Goal: Task Accomplishment & Management: Use online tool/utility

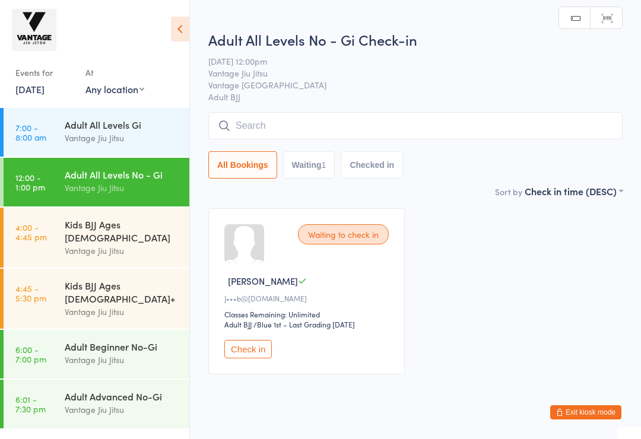
click at [45, 91] on link "[DATE]" at bounding box center [29, 89] width 29 height 13
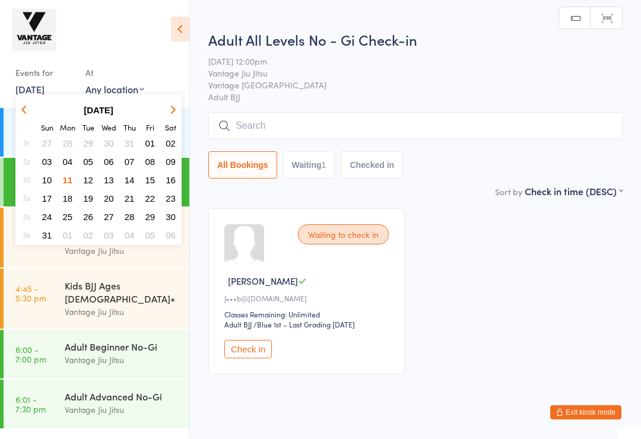
click at [151, 163] on span "08" at bounding box center [150, 162] width 10 height 10
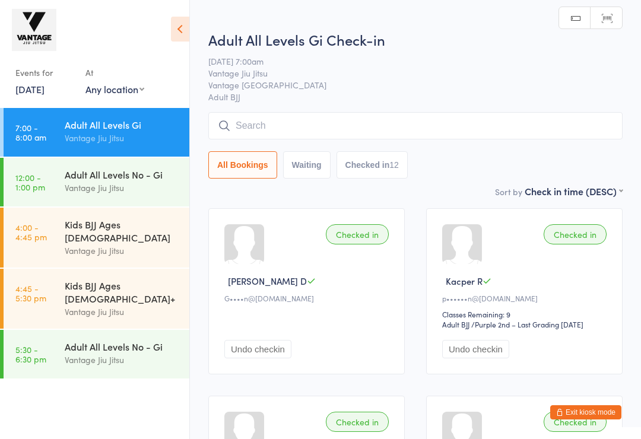
click at [88, 340] on div "Adult All Levels No - Gi" at bounding box center [122, 346] width 115 height 13
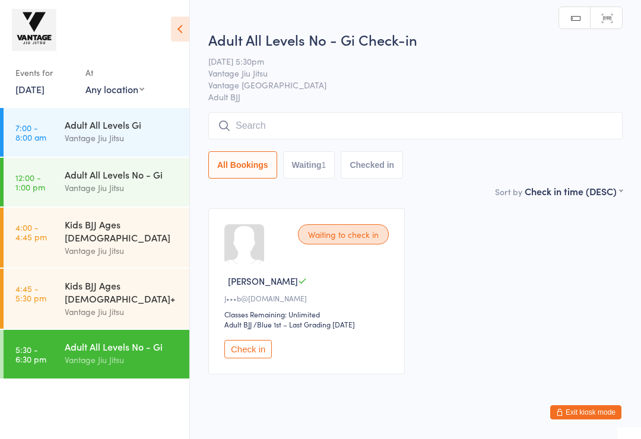
click at [42, 94] on link "8 Aug, 2025" at bounding box center [29, 89] width 29 height 13
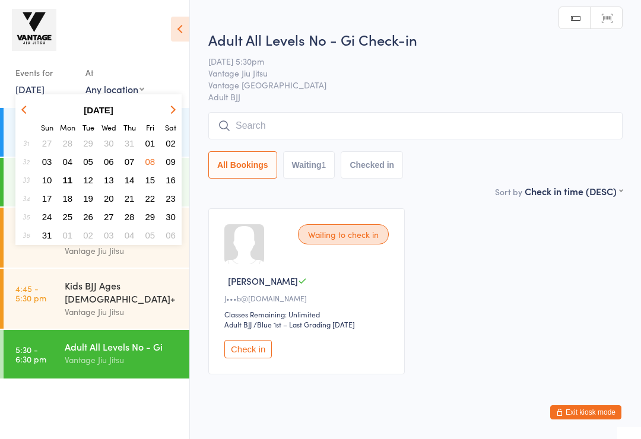
click at [77, 182] on button "11" at bounding box center [68, 180] width 18 height 16
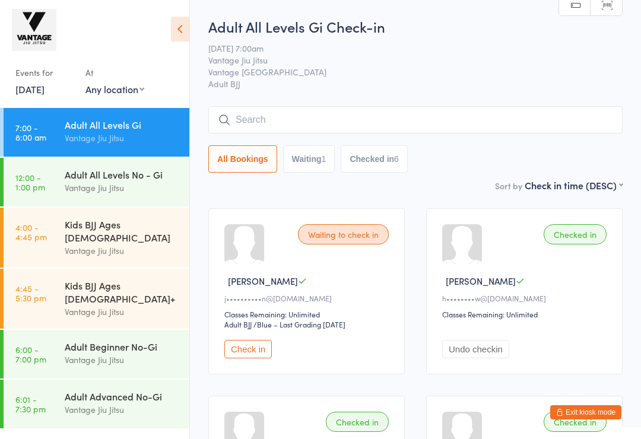
click at [57, 234] on link "4:00 - 4:45 pm Kids BJJ Ages 4 - 9 Vantage Jiu Jitsu" at bounding box center [97, 238] width 186 height 60
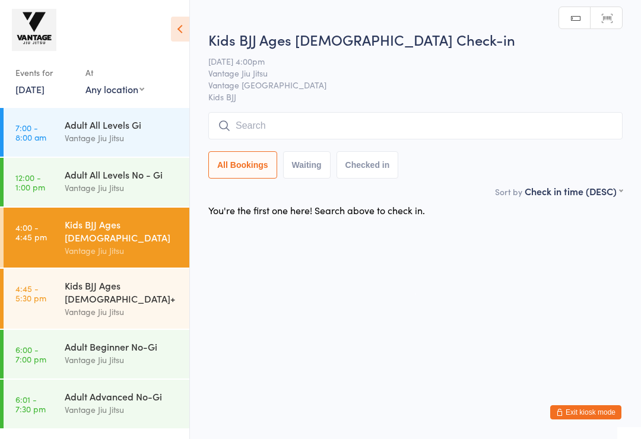
click at [76, 279] on div "Kids BJJ Ages [DEMOGRAPHIC_DATA]+" at bounding box center [122, 292] width 115 height 26
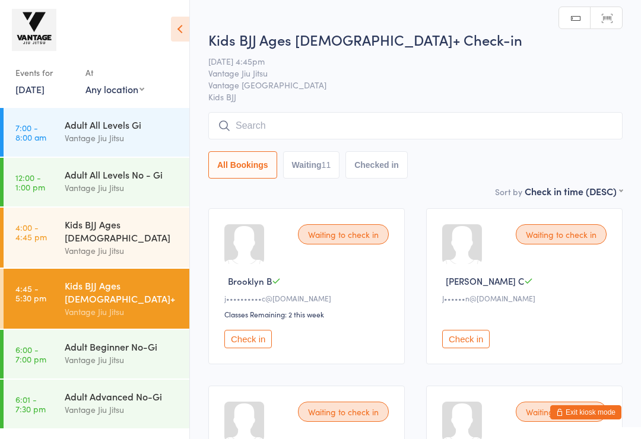
click at [39, 95] on link "11 Aug, 2025" at bounding box center [29, 89] width 29 height 13
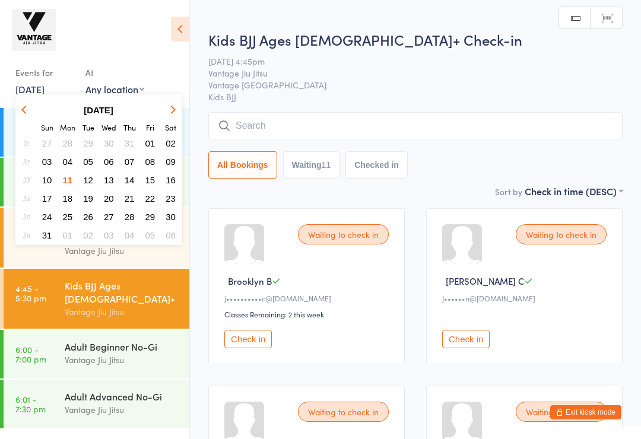
click at [145, 158] on span "08" at bounding box center [150, 162] width 10 height 10
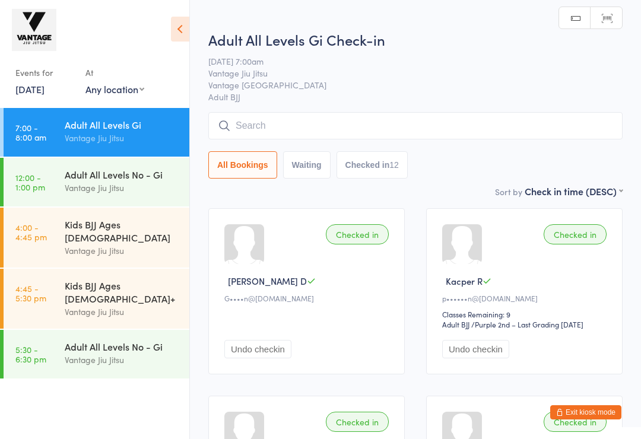
click at [75, 227] on div "Kids BJJ Ages [DEMOGRAPHIC_DATA]" at bounding box center [122, 231] width 115 height 26
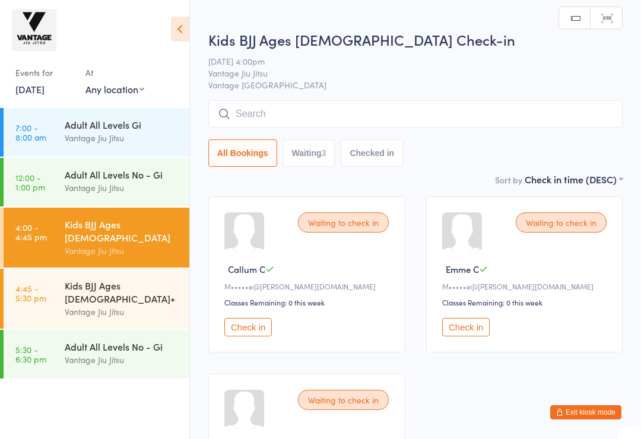
click at [87, 279] on div "Kids BJJ Ages [DEMOGRAPHIC_DATA]+" at bounding box center [122, 292] width 115 height 26
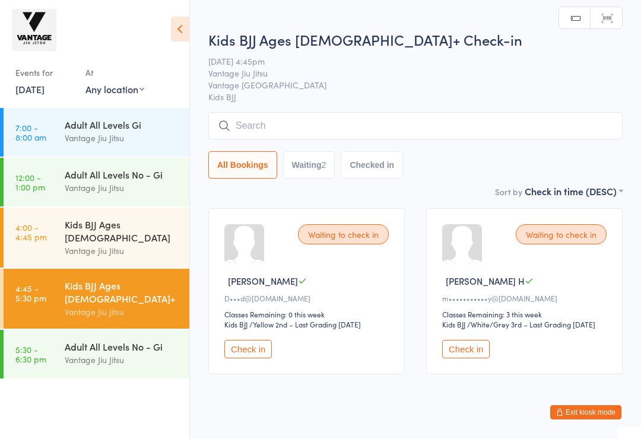
click at [83, 340] on div "Adult All Levels No - Gi" at bounding box center [122, 346] width 115 height 13
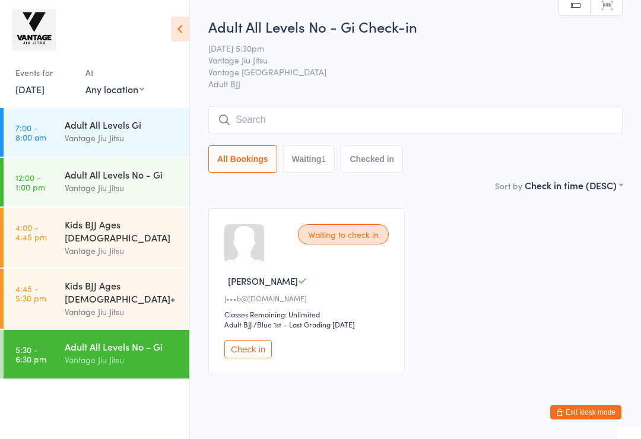
click at [77, 244] on div "Vantage Jiu Jitsu" at bounding box center [122, 251] width 115 height 14
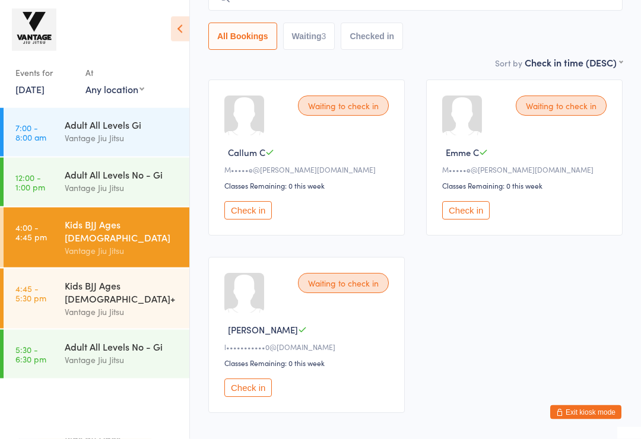
scroll to position [119, 0]
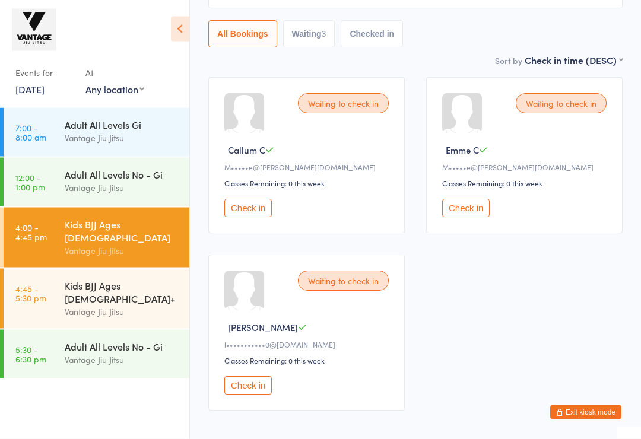
click at [83, 279] on div "Kids BJJ Ages [DEMOGRAPHIC_DATA]+" at bounding box center [122, 292] width 115 height 26
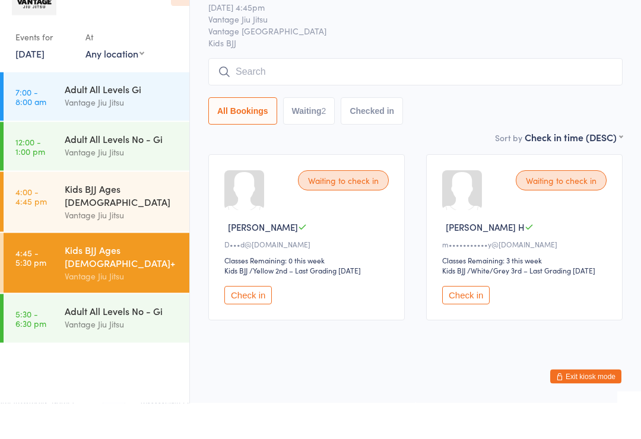
scroll to position [26, 0]
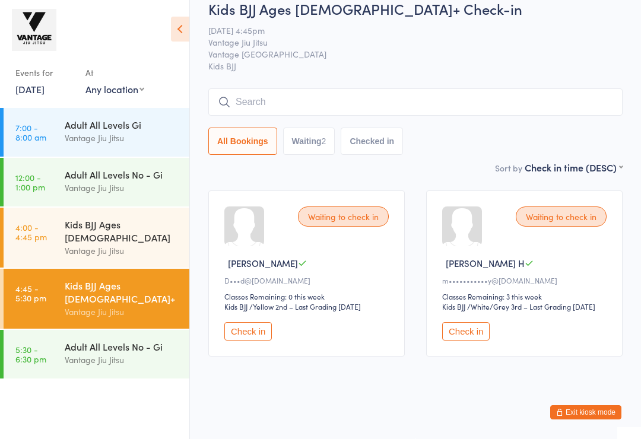
click at [85, 340] on div "Adult All Levels No - Gi" at bounding box center [122, 346] width 115 height 13
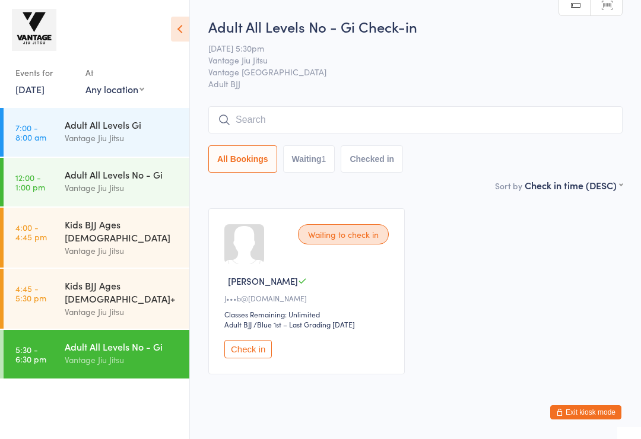
click at [42, 94] on link "8 Aug, 2025" at bounding box center [29, 89] width 29 height 13
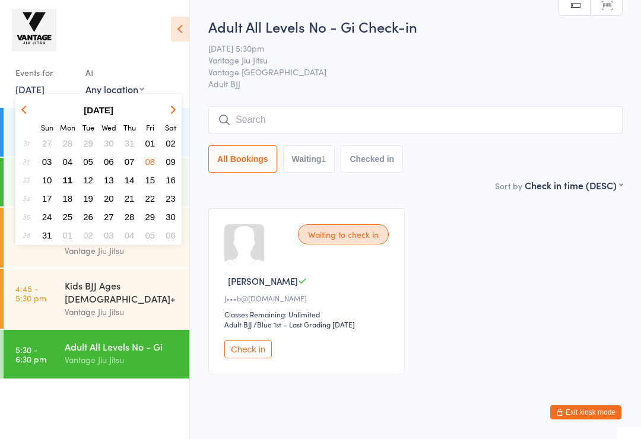
click at [68, 180] on span "11" at bounding box center [68, 180] width 10 height 10
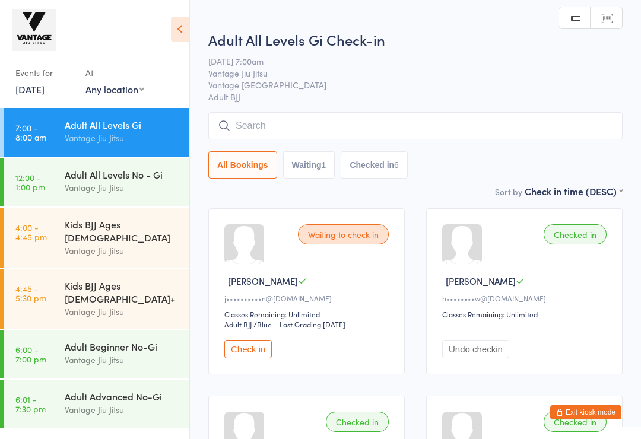
click at [68, 178] on div "Adult All Levels No - Gi" at bounding box center [122, 174] width 115 height 13
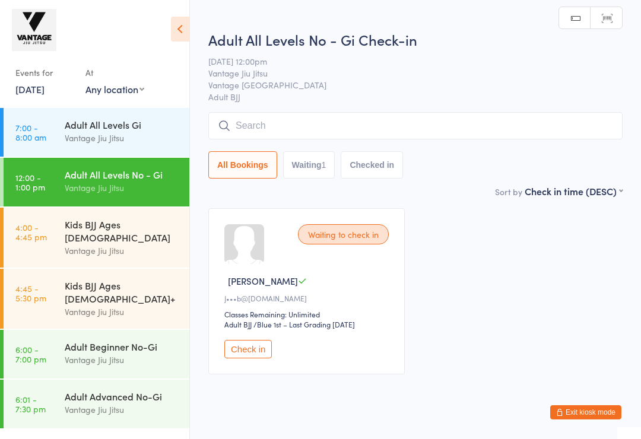
click at [365, 133] on input "search" at bounding box center [415, 125] width 415 height 27
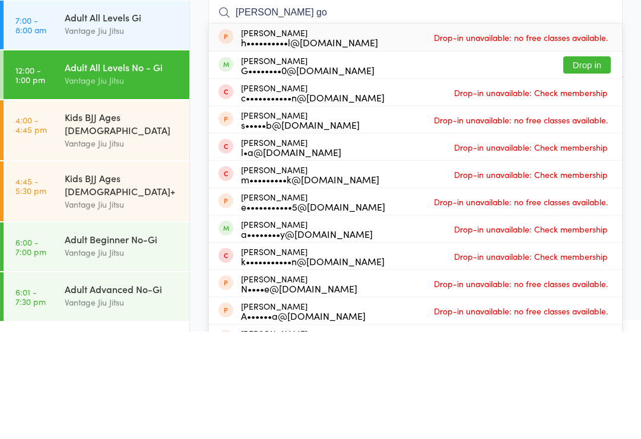
type input "Harry go"
click at [592, 164] on button "Drop in" at bounding box center [588, 172] width 48 height 17
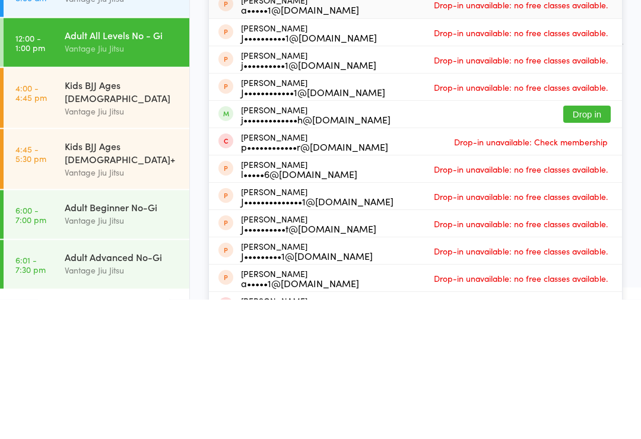
type input "Jordan"
click at [594, 246] on button "Drop in" at bounding box center [588, 254] width 48 height 17
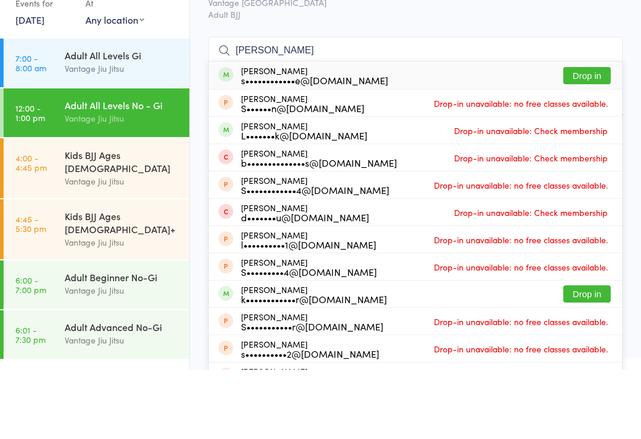
type input "sam bet"
click at [594, 137] on button "Drop in" at bounding box center [588, 145] width 48 height 17
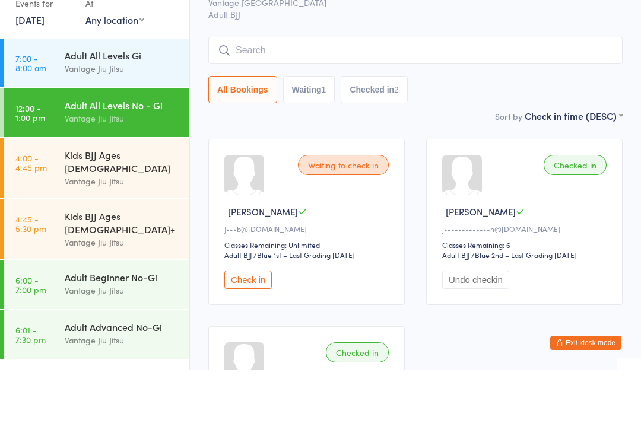
scroll to position [69, 0]
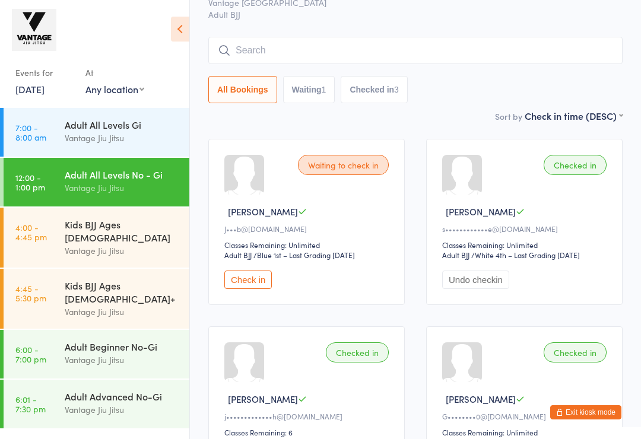
click at [585, 420] on button "Exit kiosk mode" at bounding box center [586, 413] width 71 height 14
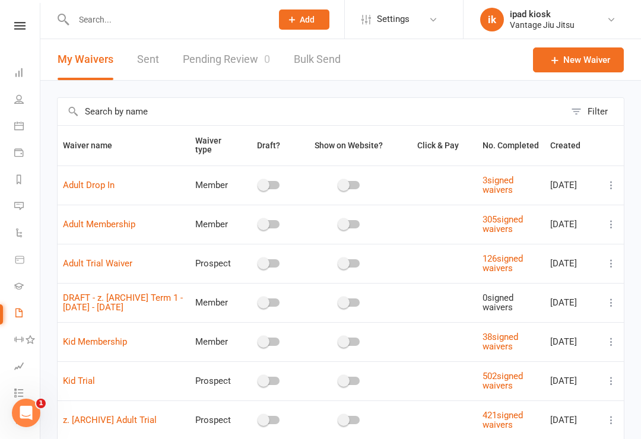
click at [609, 184] on icon at bounding box center [612, 185] width 12 height 12
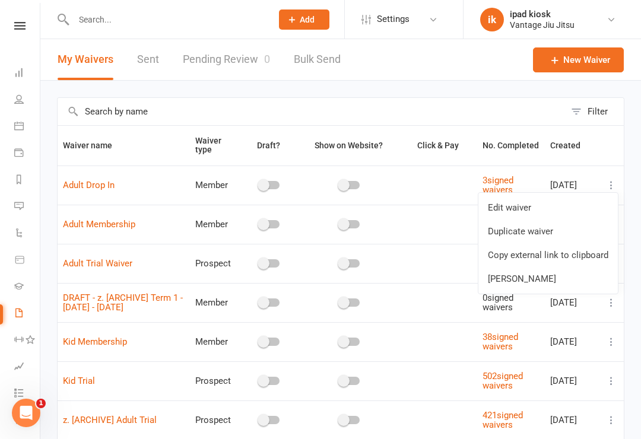
click at [373, 112] on input "text" at bounding box center [312, 111] width 508 height 27
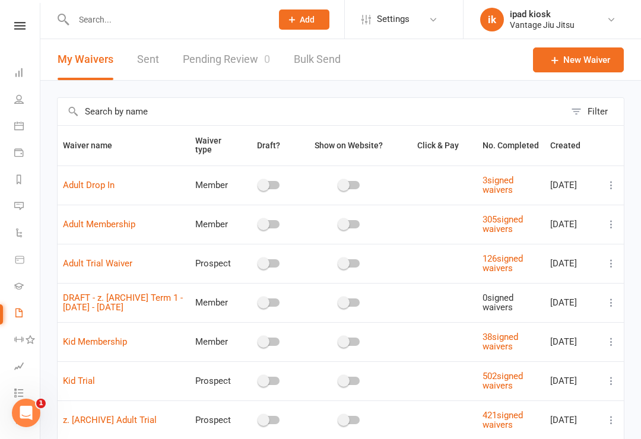
click at [613, 229] on icon at bounding box center [612, 225] width 12 height 12
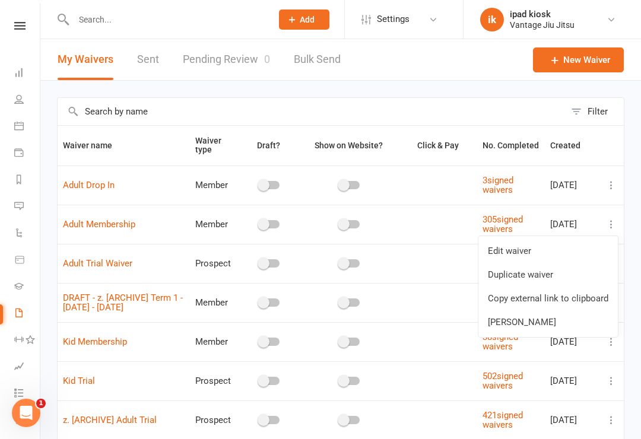
click at [563, 301] on link "Copy external link to clipboard" at bounding box center [549, 299] width 140 height 24
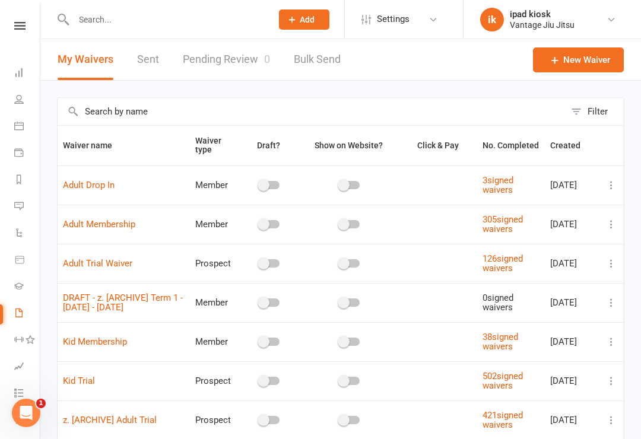
click at [31, 28] on link at bounding box center [20, 26] width 42 height 8
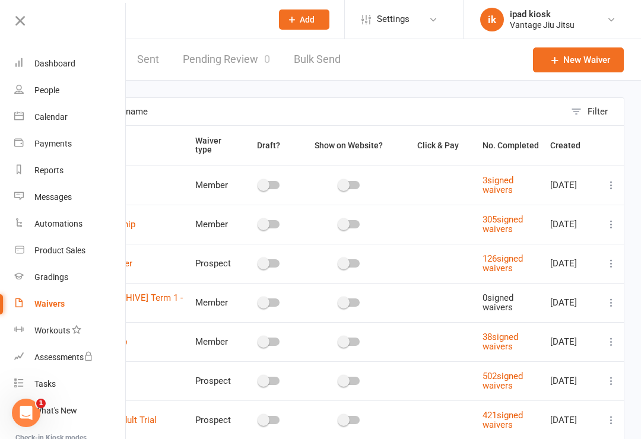
click at [62, 65] on div "Dashboard" at bounding box center [54, 64] width 41 height 10
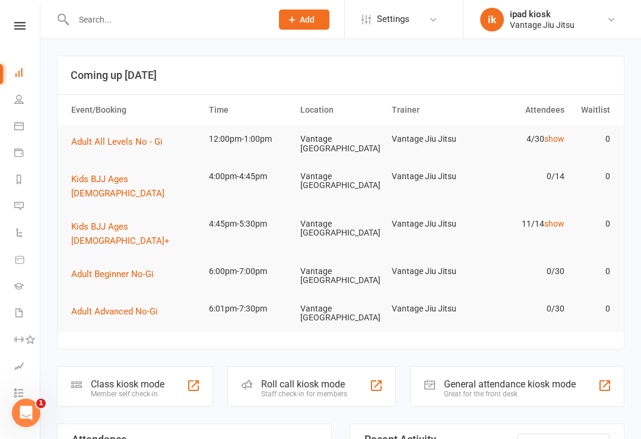
click at [137, 379] on div "Class kiosk mode" at bounding box center [128, 384] width 74 height 11
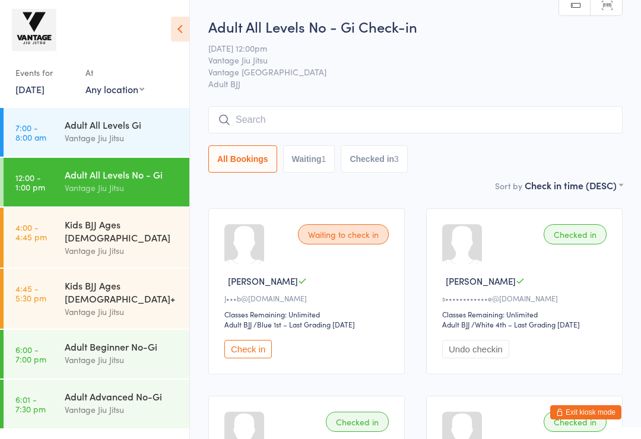
click at [604, 182] on select "First name (ASC) First name (DESC) Last name (ASC) Last name (DESC) Check in ti…" at bounding box center [574, 184] width 98 height 10
click at [237, 123] on input "search" at bounding box center [415, 119] width 415 height 27
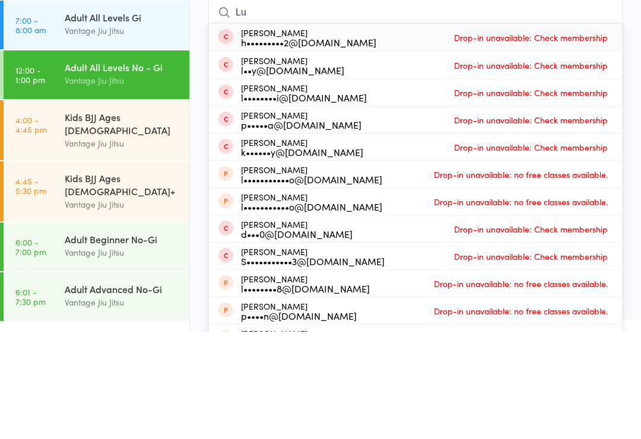
type input "L"
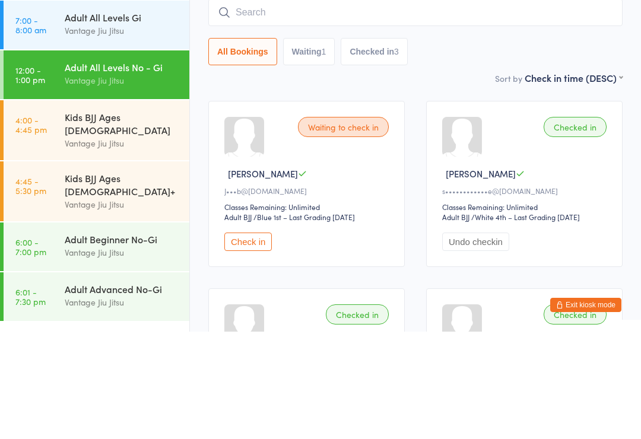
click at [551, 145] on div "All Bookings Waiting 1 Checked in 3" at bounding box center [415, 158] width 415 height 27
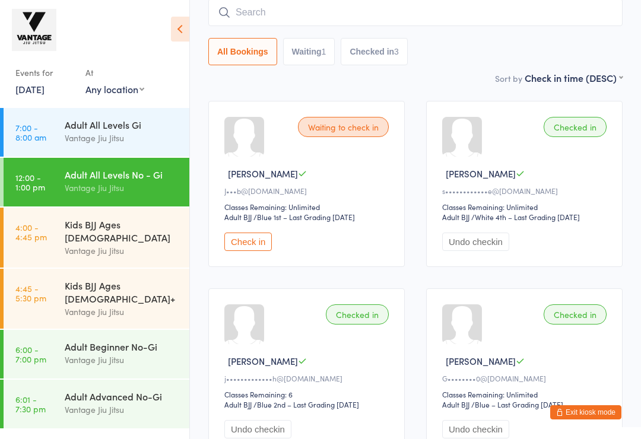
click at [592, 411] on button "Exit kiosk mode" at bounding box center [586, 413] width 71 height 14
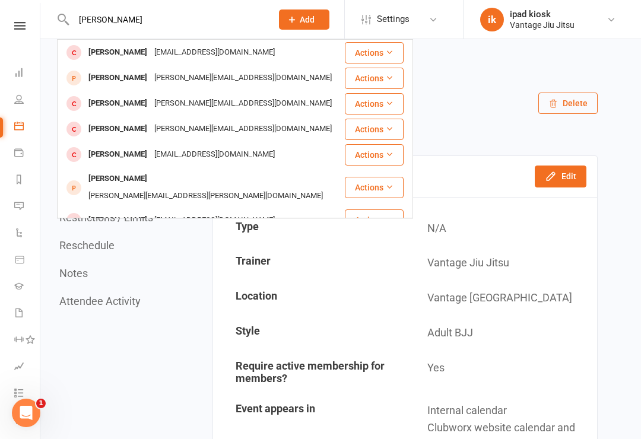
type input "Luca tar"
click at [118, 56] on div "Luca Tarchi" at bounding box center [118, 52] width 66 height 17
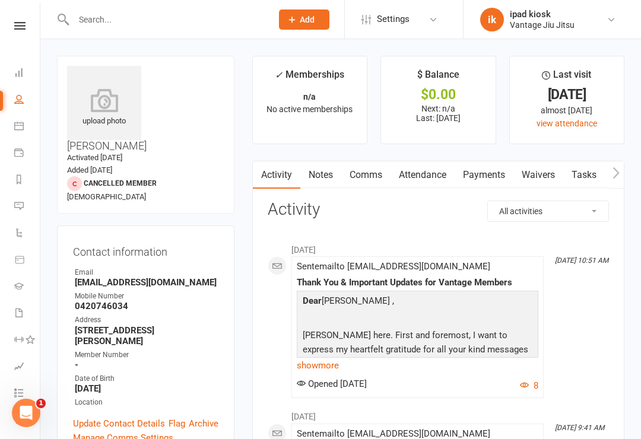
click at [546, 172] on link "Waivers" at bounding box center [539, 175] width 50 height 27
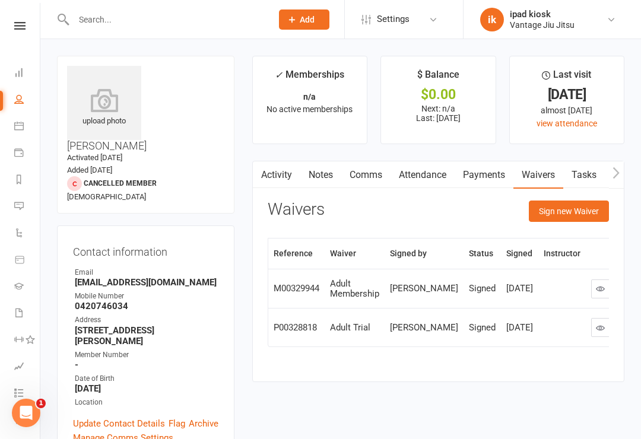
click at [578, 211] on button "Sign new Waiver" at bounding box center [569, 211] width 80 height 21
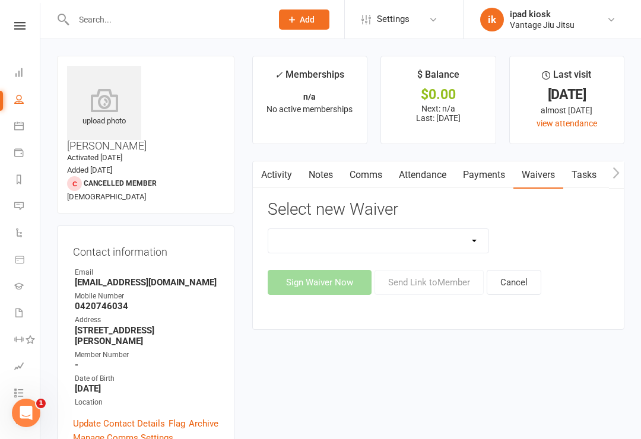
click at [416, 235] on select "Adult Drop In Adult Membership Adult Trial Waiver DRAFT - z. [ARCHIVE] Term 1 -…" at bounding box center [378, 241] width 221 height 24
select select "4582"
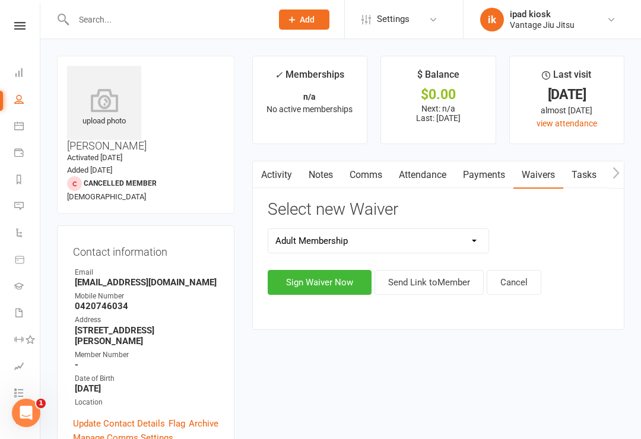
click at [436, 287] on button "Send Link to Member" at bounding box center [429, 282] width 109 height 25
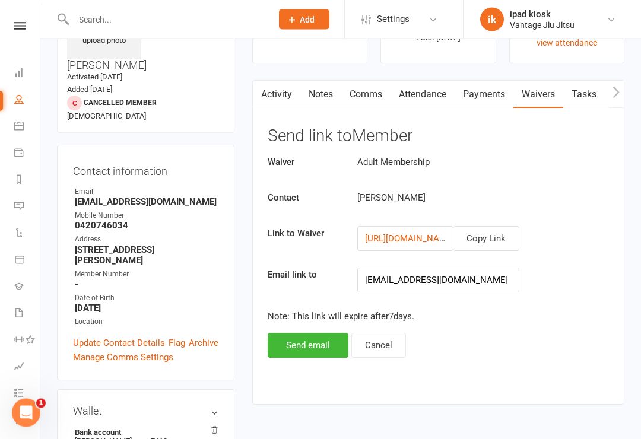
click at [305, 345] on button "Send email" at bounding box center [308, 346] width 81 height 25
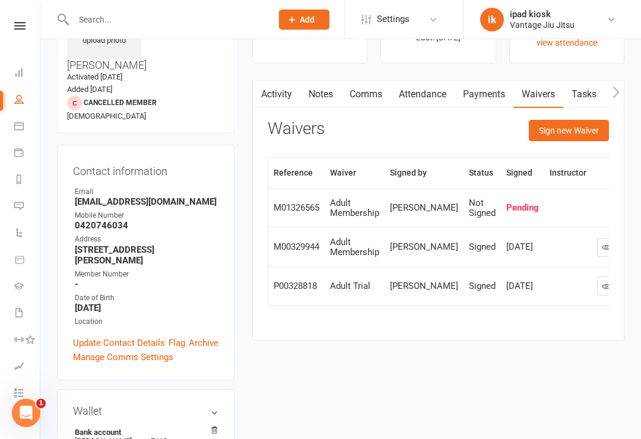
click at [24, 125] on link "Calendar" at bounding box center [27, 127] width 27 height 27
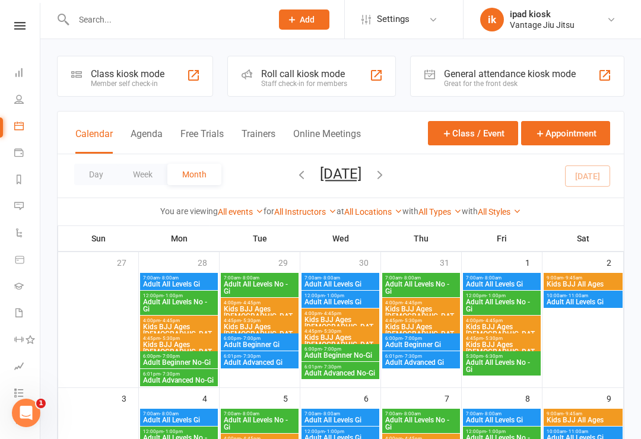
click at [125, 78] on div "Class kiosk mode" at bounding box center [128, 73] width 74 height 11
